Goal: Transaction & Acquisition: Purchase product/service

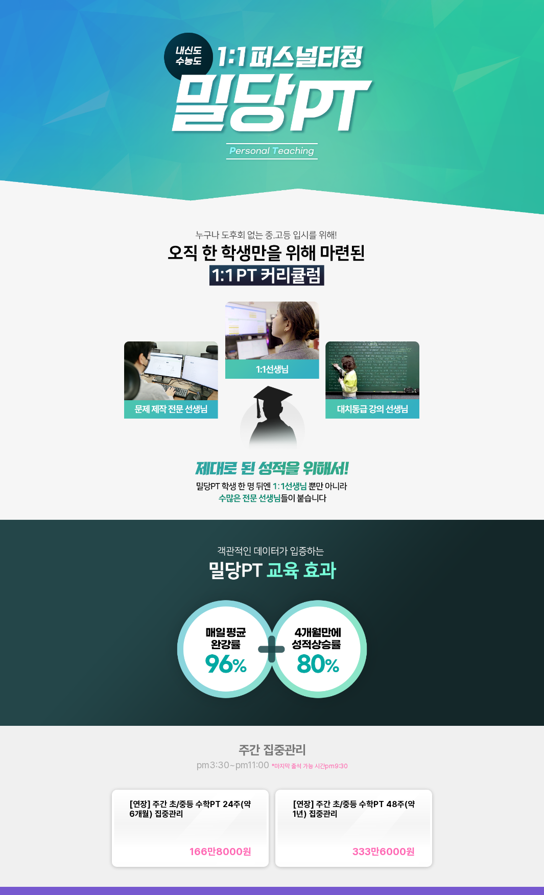
scroll to position [307, 0]
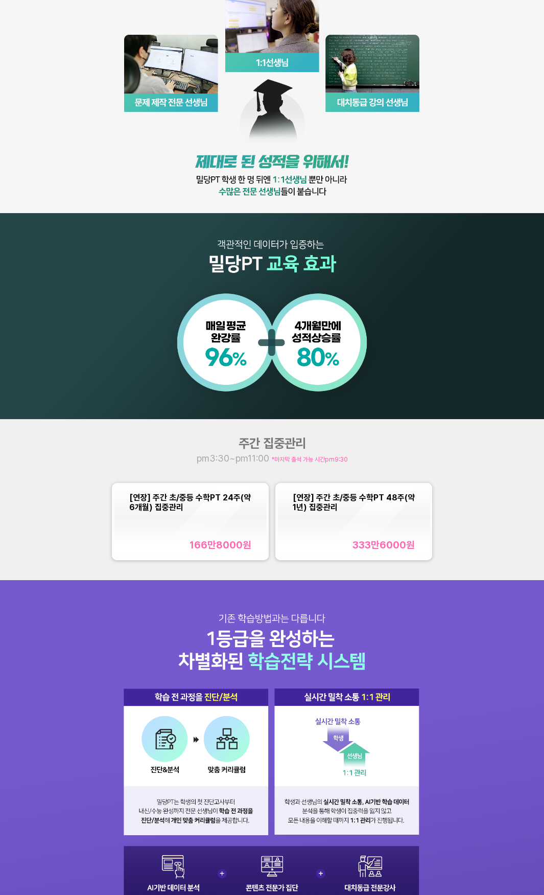
click at [212, 531] on div "[연장] 주간 초/중등 수학PT 24주(약 6개월) 집중관리 166만8000 원" at bounding box center [190, 522] width 122 height 58
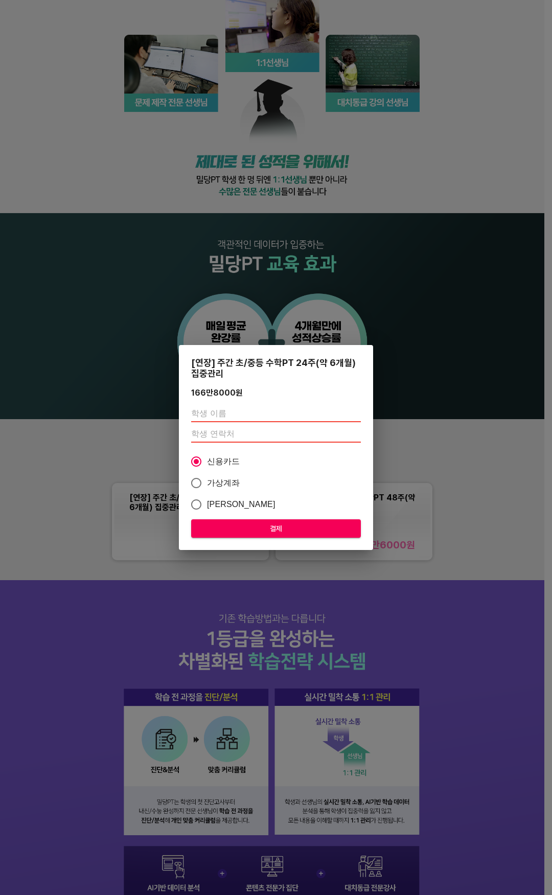
click at [221, 409] on input "text" at bounding box center [276, 414] width 170 height 16
click at [223, 431] on input "number" at bounding box center [276, 434] width 170 height 16
drag, startPoint x: 245, startPoint y: 418, endPoint x: 159, endPoint y: 412, distance: 86.1
click at [159, 412] on div "[연장] 주간 초/중등 수학PT 24주(약 6개월) 집중관리 166만8000 원 최은채 신용카드 가상계좌 카카오페이 결제" at bounding box center [276, 447] width 552 height 895
type input "시"
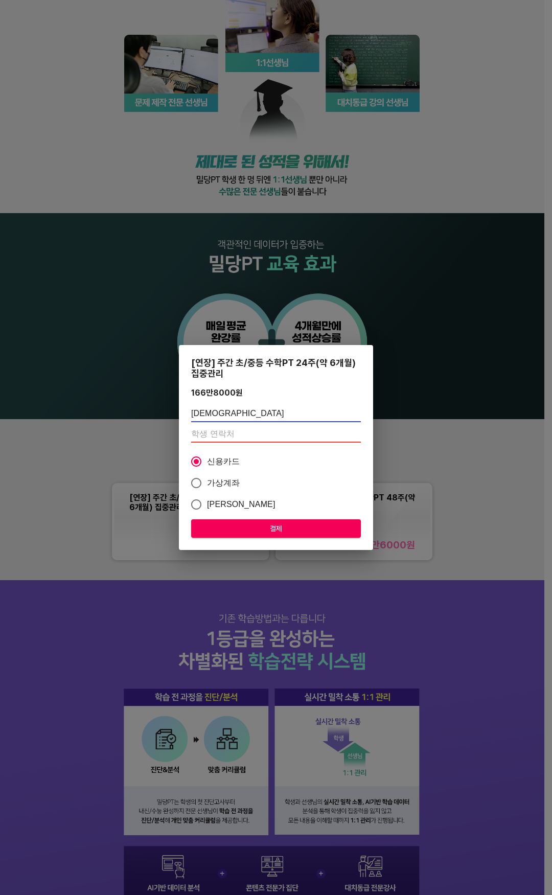
type input "[DEMOGRAPHIC_DATA]"
click at [265, 433] on input "number" at bounding box center [276, 434] width 170 height 16
type input "01029396361"
click at [299, 525] on span "결제" at bounding box center [275, 528] width 153 height 13
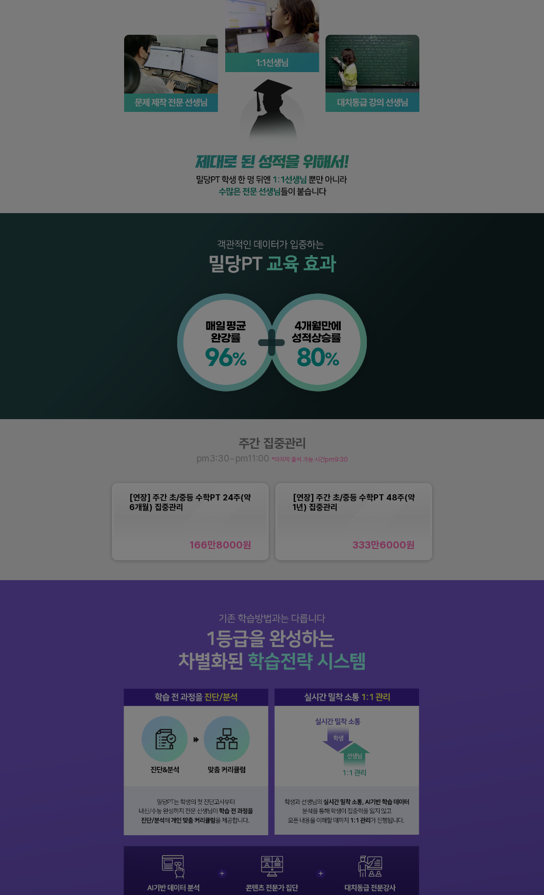
scroll to position [358, 0]
